Goal: Transaction & Acquisition: Purchase product/service

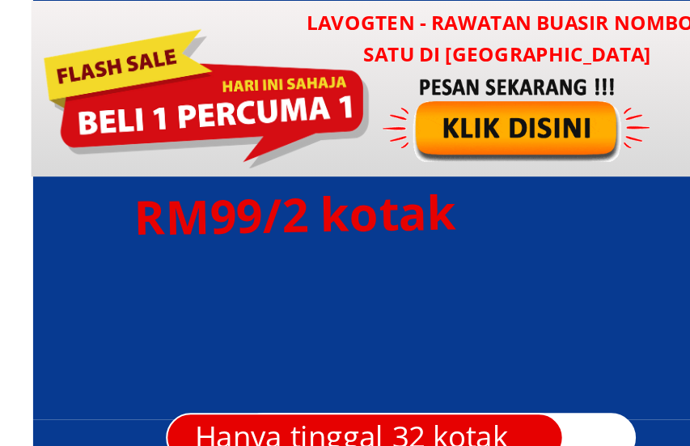
scroll to position [7591, 0]
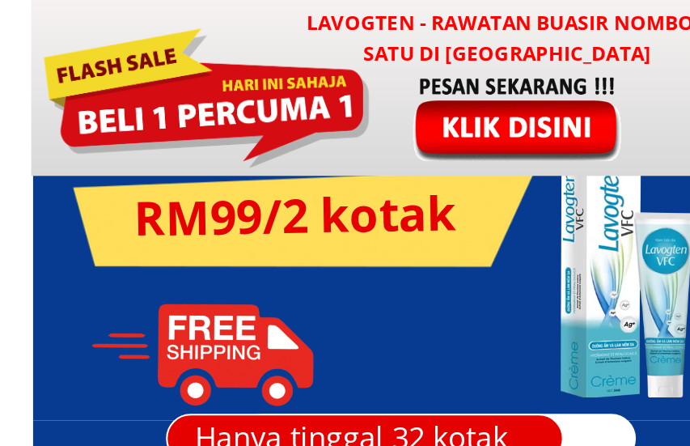
click at [348, 65] on div at bounding box center [415, 58] width 134 height 44
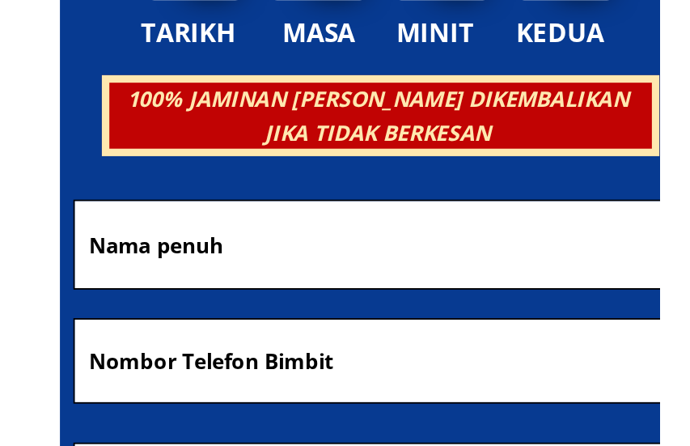
scroll to position [7672, 0]
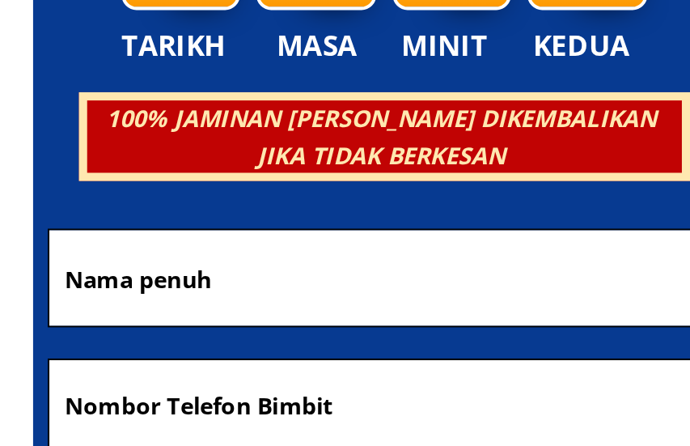
click at [188, 339] on input "text" at bounding box center [345, 362] width 315 height 46
click at [188, 339] on input "R" at bounding box center [345, 362] width 315 height 46
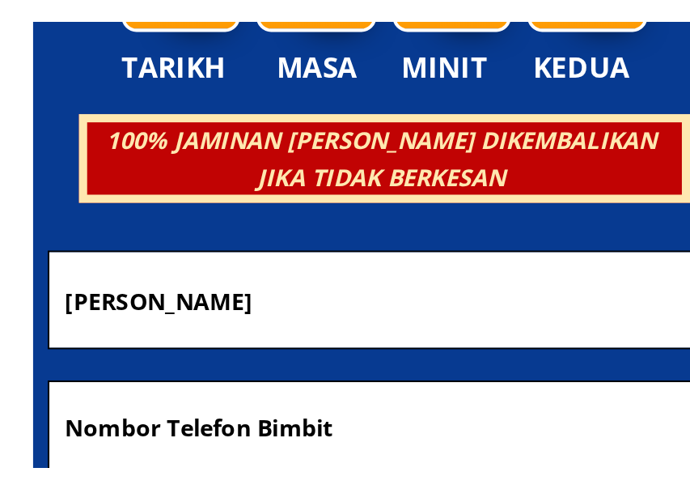
scroll to position [7727, 0]
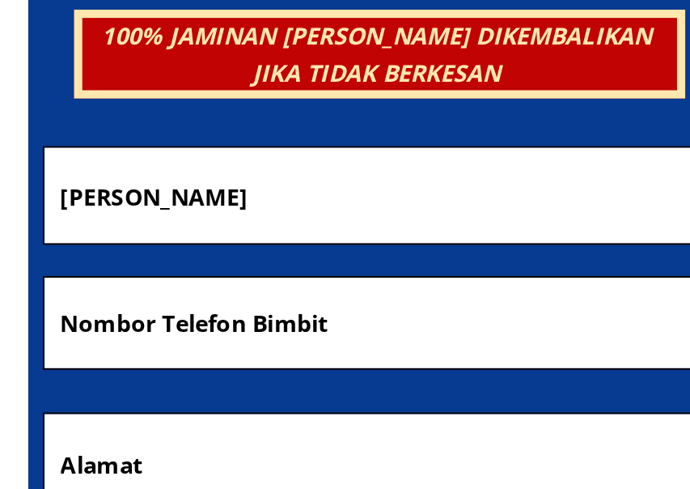
type input "[PERSON_NAME]"
click at [214, 348] on input "tel" at bounding box center [345, 370] width 315 height 45
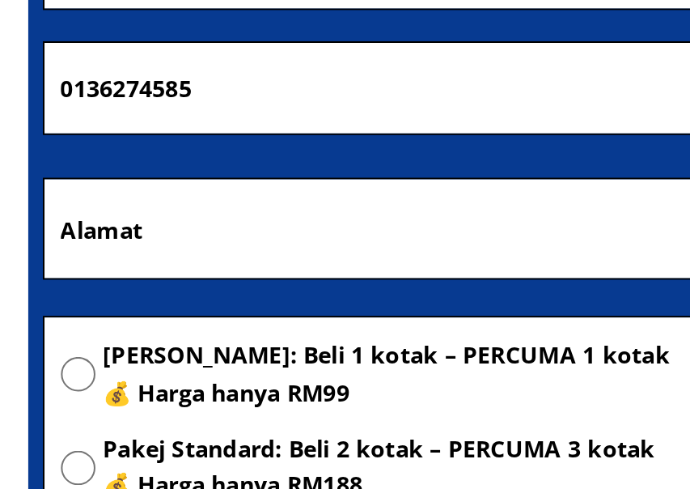
scroll to position [7807, 0]
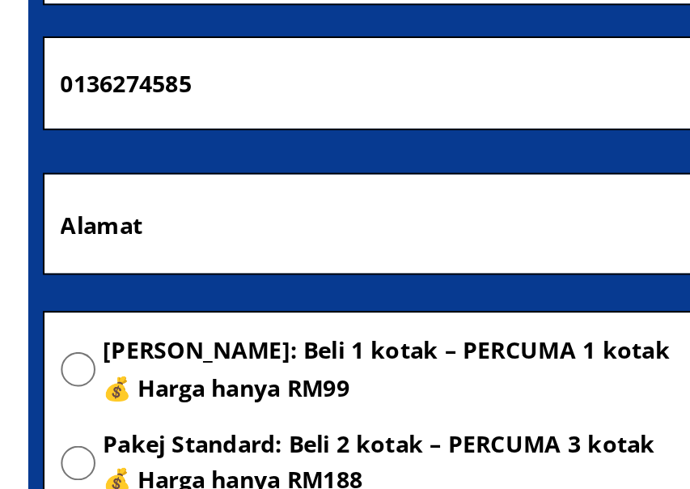
type input "0136274585"
click at [192, 421] on input "radio" at bounding box center [200, 429] width 17 height 17
radio input "true"
click at [188, 334] on input "text" at bounding box center [345, 358] width 315 height 49
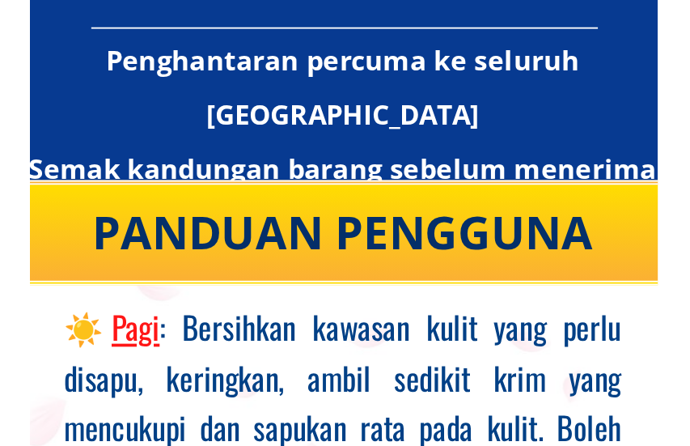
scroll to position [8248, 0]
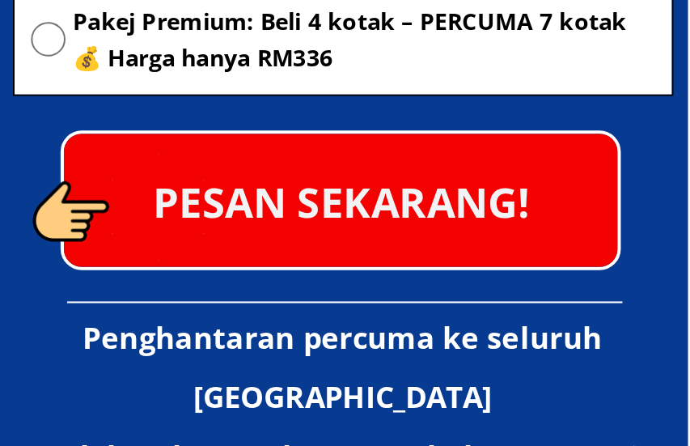
type input "[STREET_ADDRESS][PERSON_NAME]"
click at [234, 173] on p "PESAN SEKARANG!" at bounding box center [344, 206] width 273 height 66
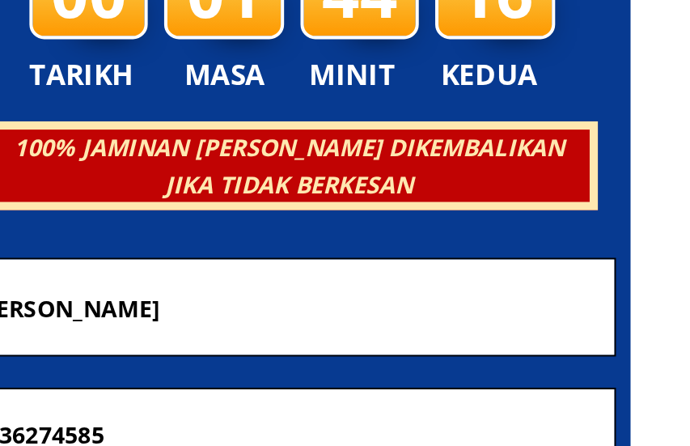
scroll to position [7656, 0]
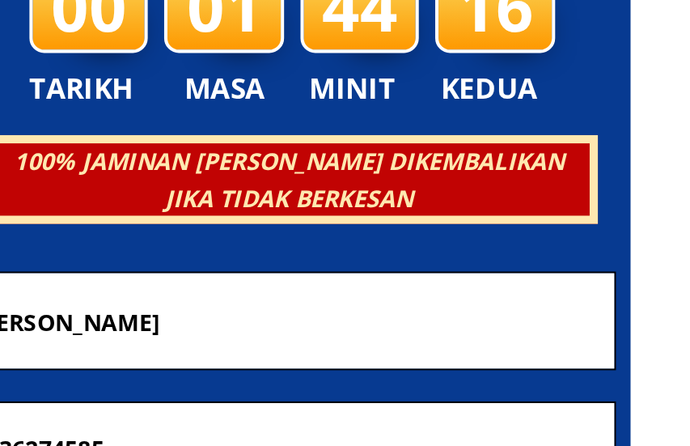
click at [256, 252] on div at bounding box center [345, 335] width 328 height 166
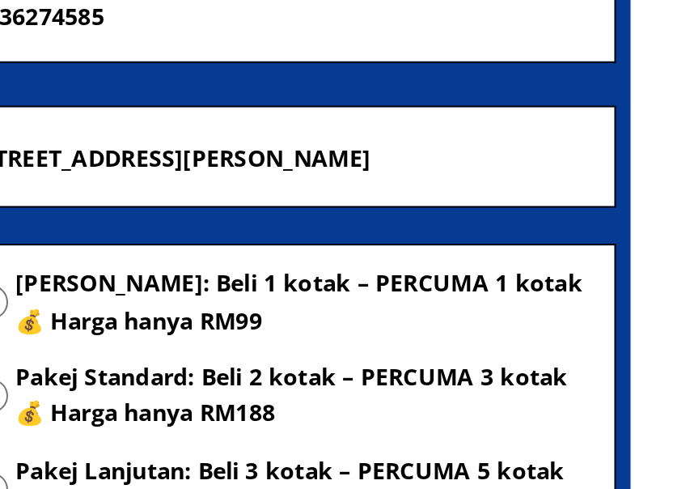
scroll to position [7842, 0]
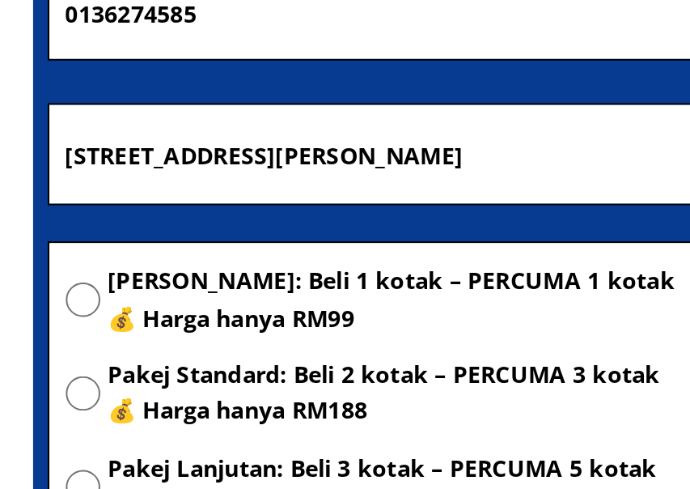
click at [192, 387] on input "radio" at bounding box center [200, 395] width 17 height 17
radio input "true"
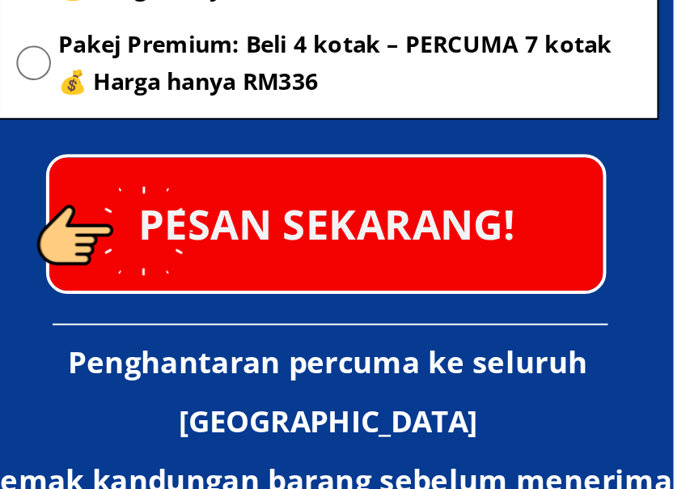
scroll to position [13288, 0]
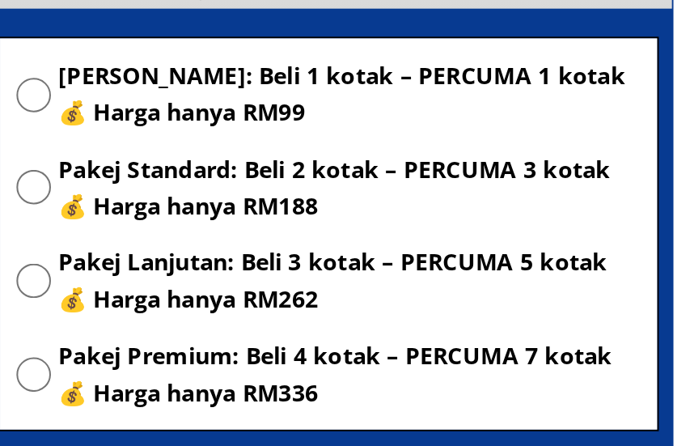
click at [192, 121] on input "radio" at bounding box center [200, 129] width 17 height 17
radio input "true"
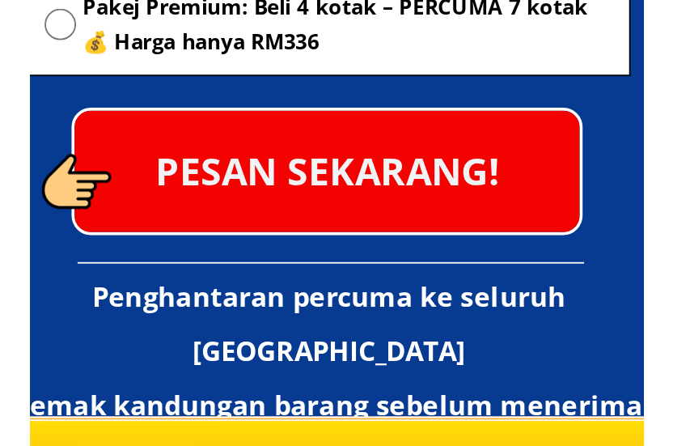
scroll to position [13315, 0]
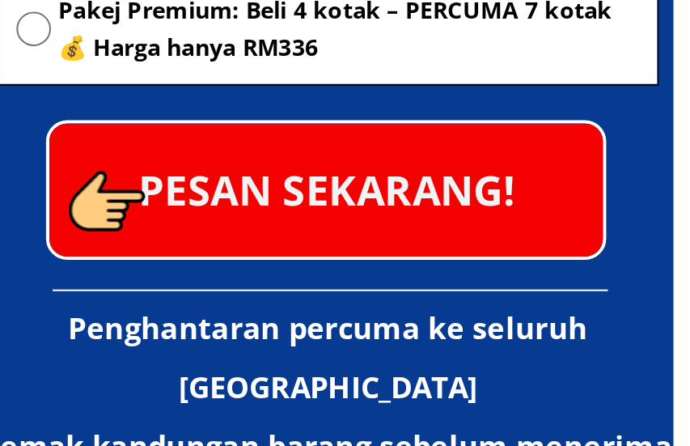
click at [208, 286] on p "PESAN SEKARANG!" at bounding box center [344, 319] width 273 height 66
